Goal: Task Accomplishment & Management: Complete application form

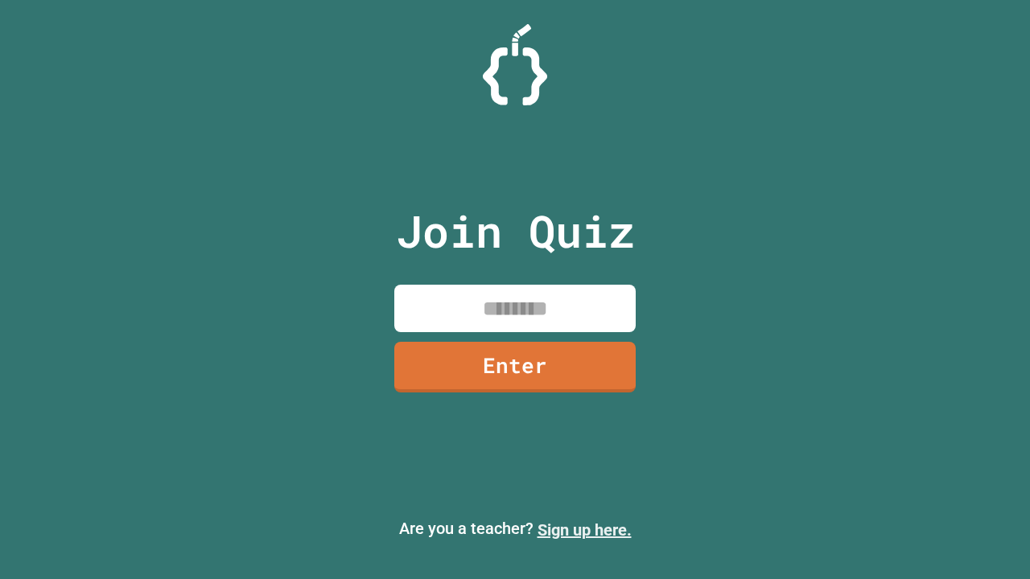
click at [584, 530] on link "Sign up here." at bounding box center [585, 530] width 94 height 19
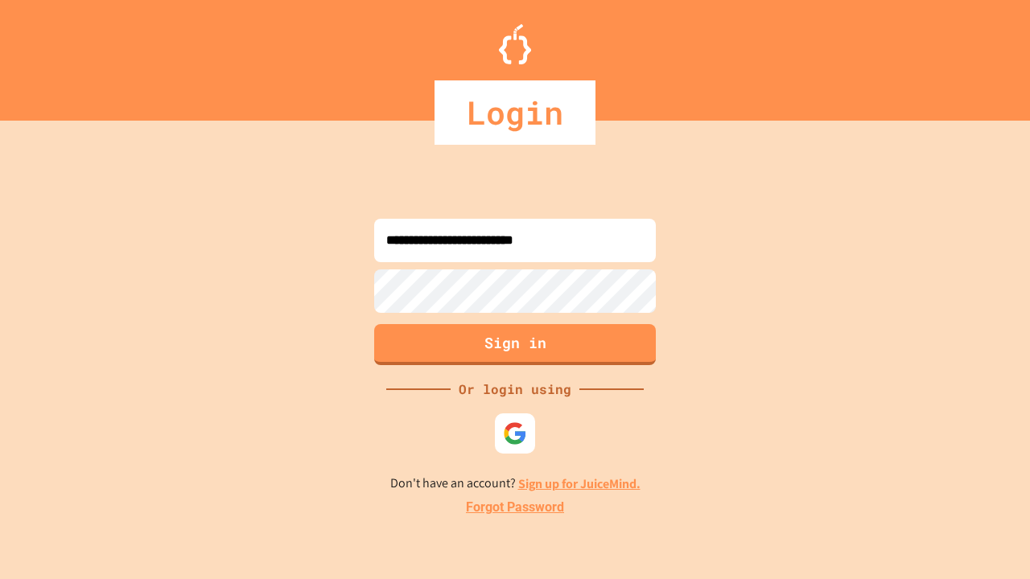
type input "**********"
